Goal: Information Seeking & Learning: Understand process/instructions

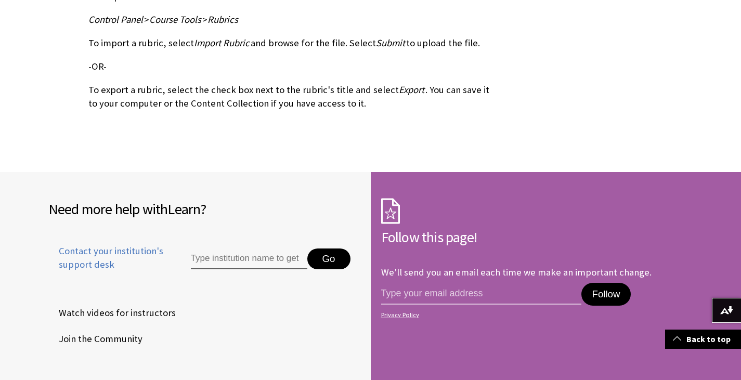
scroll to position [416, 0]
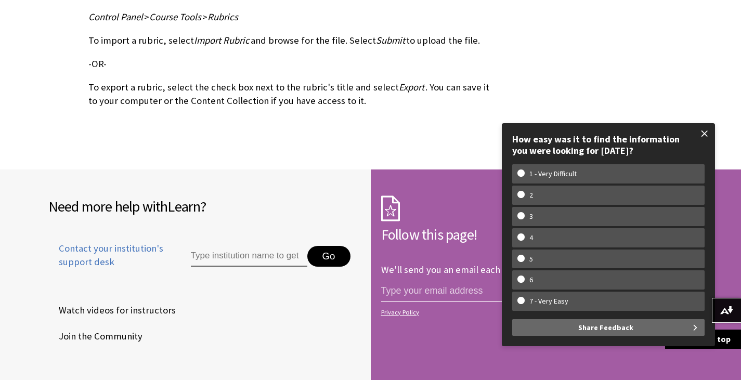
click at [705, 127] on span at bounding box center [704, 134] width 22 height 22
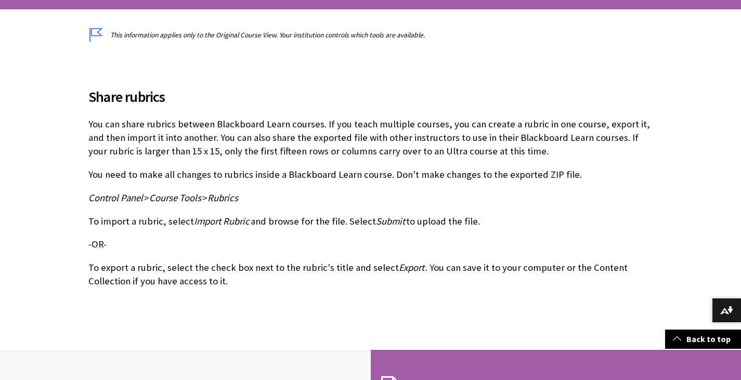
scroll to position [0, 0]
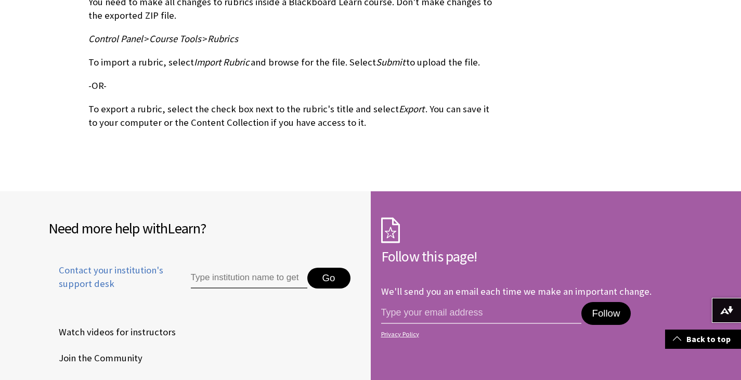
scroll to position [416, 0]
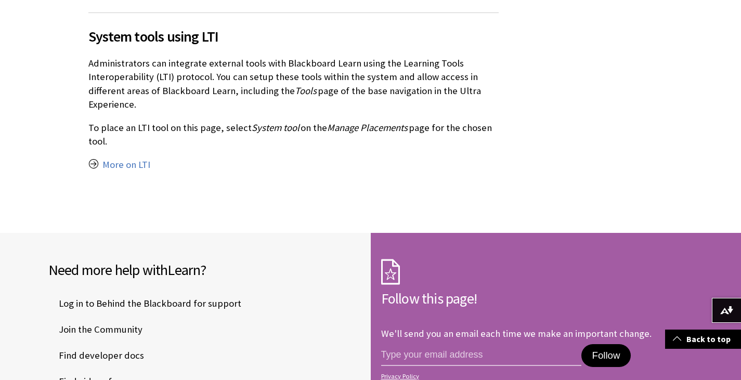
scroll to position [2131, 0]
